Goal: Information Seeking & Learning: Learn about a topic

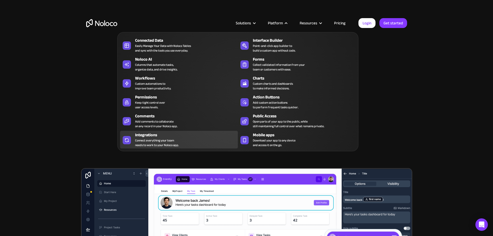
click at [164, 142] on div "Connect everything your team needs to work to your Noloco app." at bounding box center [157, 142] width 44 height 9
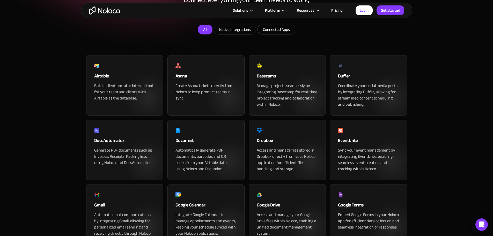
scroll to position [104, 0]
click at [200, 35] on link "All" at bounding box center [205, 30] width 15 height 10
click at [231, 34] on input "Native Integrations" at bounding box center [235, 29] width 42 height 9
checkbox input "true"
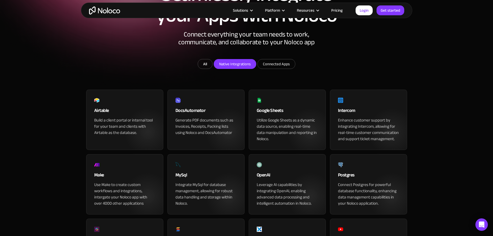
scroll to position [69, 0]
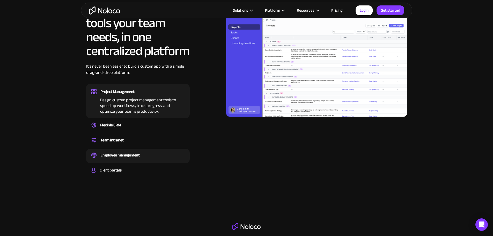
scroll to position [500, 0]
click at [121, 159] on div "Employee management" at bounding box center [120, 155] width 39 height 8
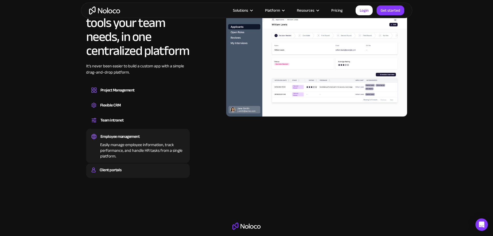
click at [125, 174] on div "Client portals" at bounding box center [137, 170] width 93 height 8
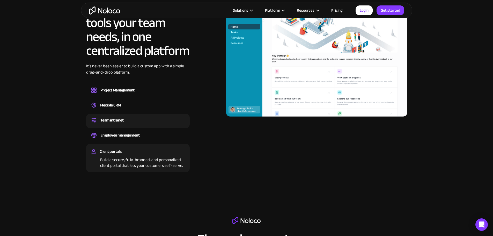
click at [106, 128] on div "Team intranet Set up a central space for your team to collaborate, share inform…" at bounding box center [138, 121] width 104 height 15
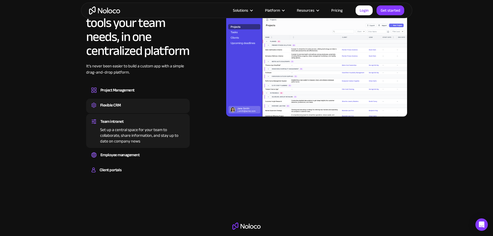
click at [115, 109] on div "Flexible CRM" at bounding box center [110, 105] width 21 height 8
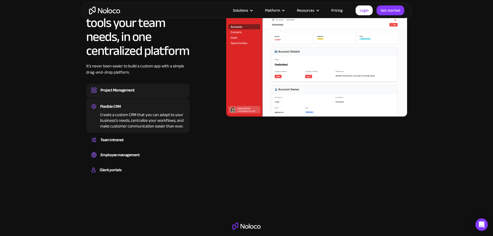
click at [120, 94] on div "Project Management" at bounding box center [118, 90] width 34 height 8
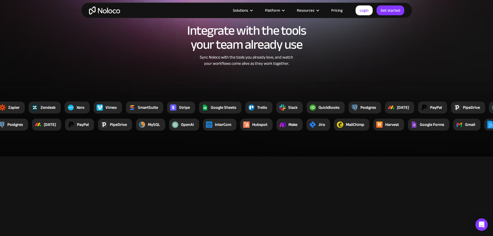
scroll to position [932, 0]
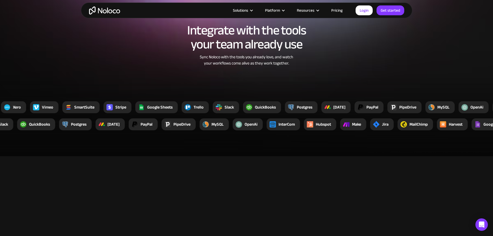
click at [328, 111] on img at bounding box center [327, 107] width 6 height 6
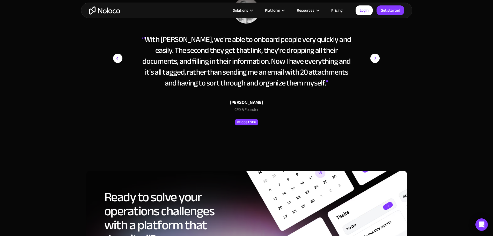
scroll to position [2349, 0]
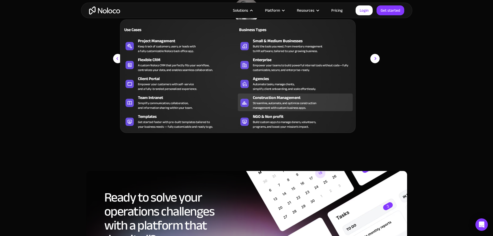
click at [250, 110] on link "Construction Management Streamline, automate, and optimize construction managem…" at bounding box center [295, 103] width 115 height 18
